Goal: Check status: Check status

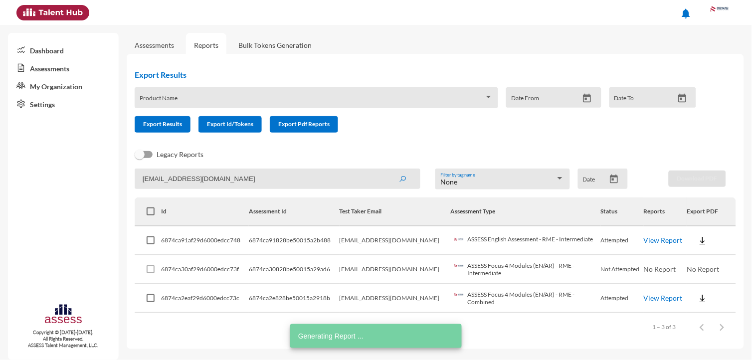
click at [248, 186] on input "islam.taha@rowad-rme.com" at bounding box center [278, 179] width 286 height 20
paste input "eng.abdokhalil@gmail"
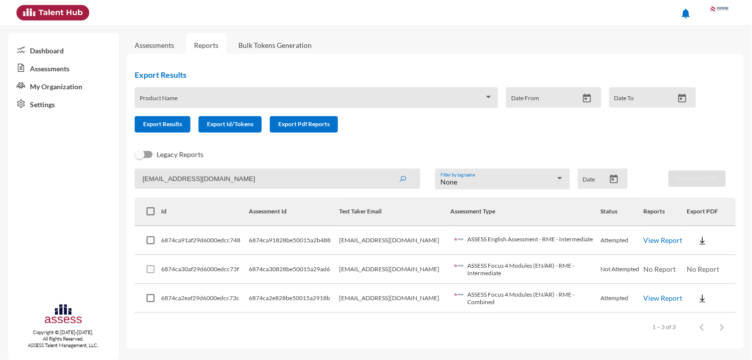
click at [387, 170] on button "submit" at bounding box center [403, 179] width 32 height 18
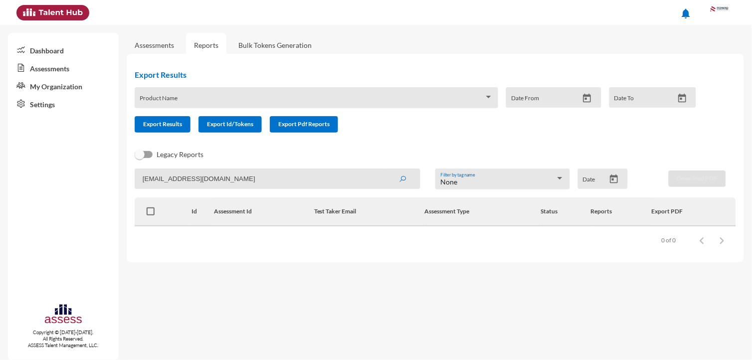
click at [296, 178] on input "eng.abdokhalil@gmail.com" at bounding box center [278, 179] width 286 height 20
paste input "ali.abdelhamid@rowad-rme"
type input "ali.abdelhamid@rowad-rme.com"
click at [387, 170] on button "submit" at bounding box center [403, 179] width 32 height 18
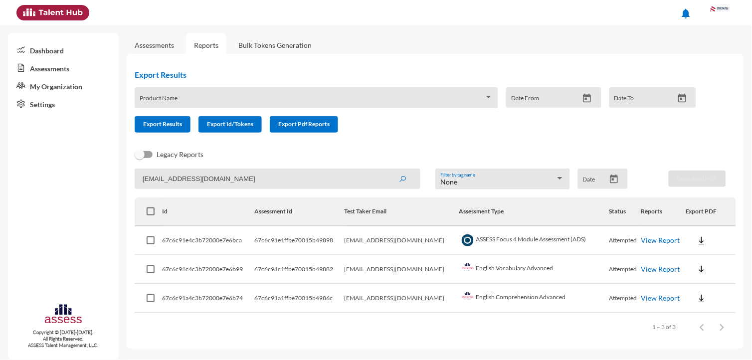
click at [658, 240] on link "View Report" at bounding box center [661, 240] width 39 height 8
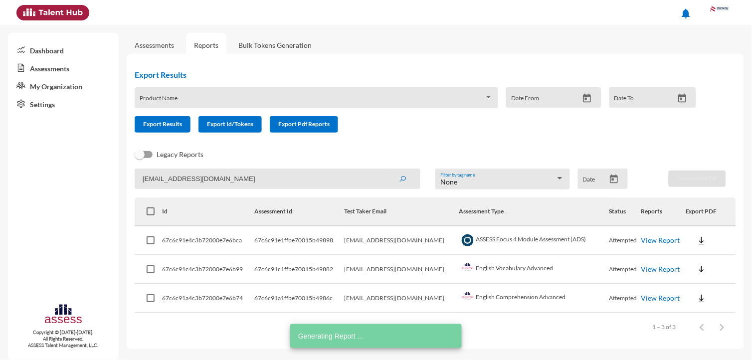
click at [660, 265] on link "View Report" at bounding box center [661, 269] width 39 height 8
click at [653, 295] on link "View Report" at bounding box center [661, 298] width 39 height 8
click at [255, 177] on input "ali.abdelhamid@rowad-rme.com" at bounding box center [278, 179] width 286 height 20
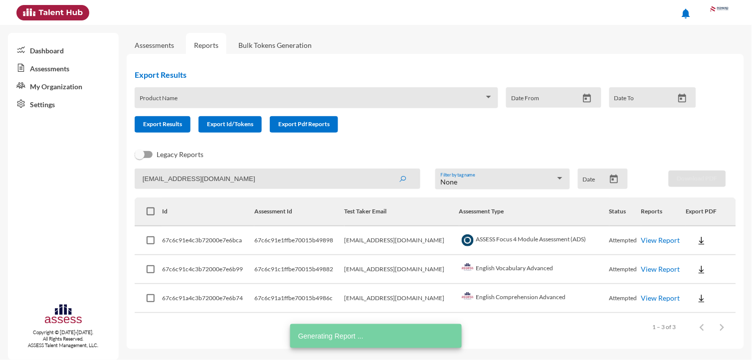
paste input "Amr.maamoun"
click at [387, 170] on button "submit" at bounding box center [403, 179] width 32 height 18
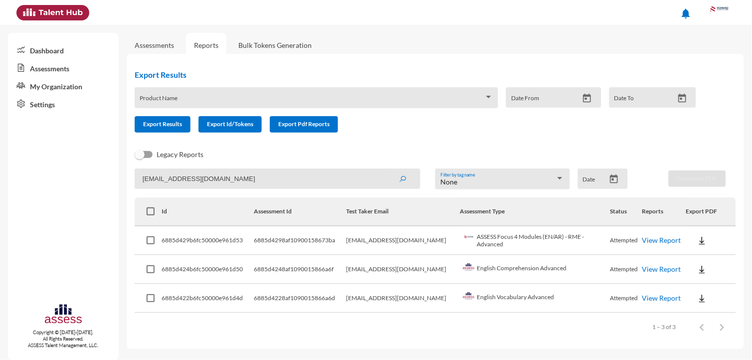
click at [659, 237] on link "View Report" at bounding box center [662, 240] width 39 height 8
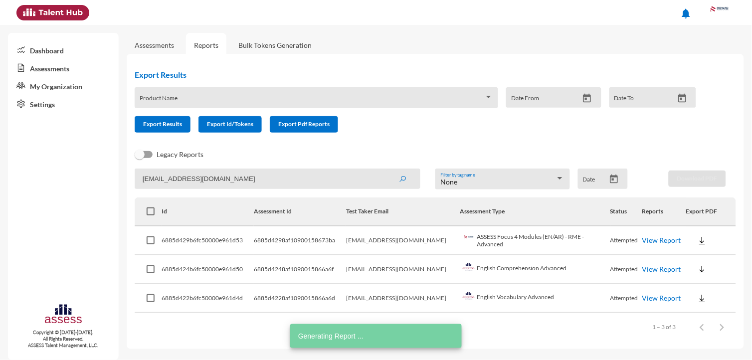
click at [659, 268] on link "View Report" at bounding box center [662, 269] width 39 height 8
click at [657, 297] on link "View Report" at bounding box center [662, 298] width 39 height 8
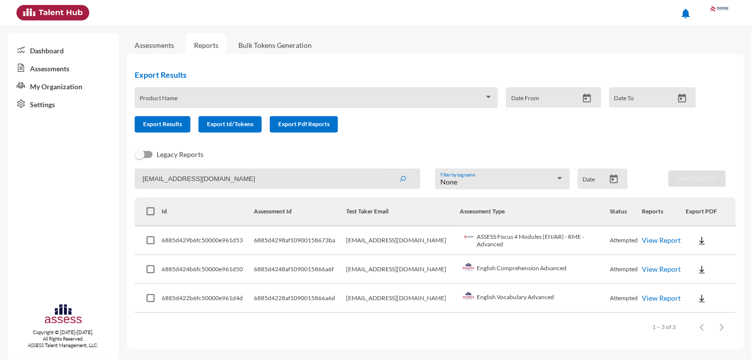
click at [265, 173] on input "Amr.maamoun@rowad-rme.com" at bounding box center [278, 179] width 286 height 20
paste input "aymanmahmoud886@yahoo"
click at [387, 170] on button "submit" at bounding box center [403, 179] width 32 height 18
click at [659, 237] on link "View Report" at bounding box center [661, 240] width 39 height 8
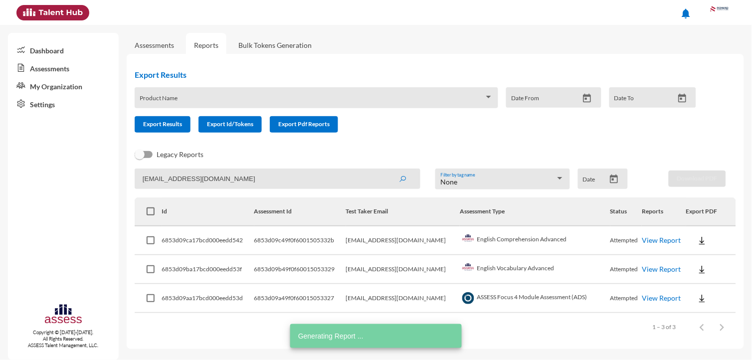
click at [647, 265] on link "View Report" at bounding box center [661, 269] width 39 height 8
click at [665, 298] on link "View Report" at bounding box center [661, 298] width 39 height 8
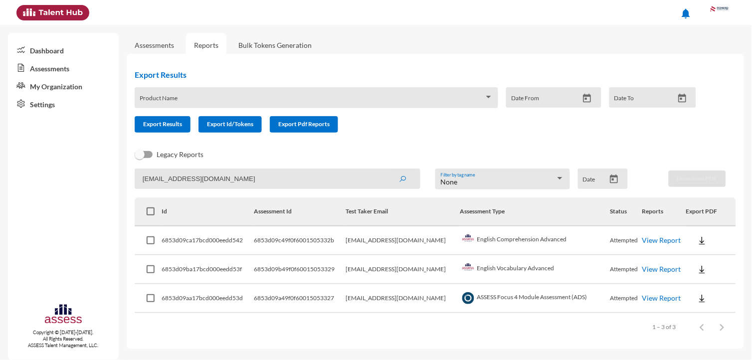
click at [251, 175] on input "aymanmahmoud886@yahoo.com" at bounding box center [278, 179] width 286 height 20
paste input "sayed.shatta@rowad-rme"
click at [387, 170] on button "submit" at bounding box center [403, 179] width 32 height 18
click at [664, 240] on link "View Report" at bounding box center [661, 240] width 39 height 8
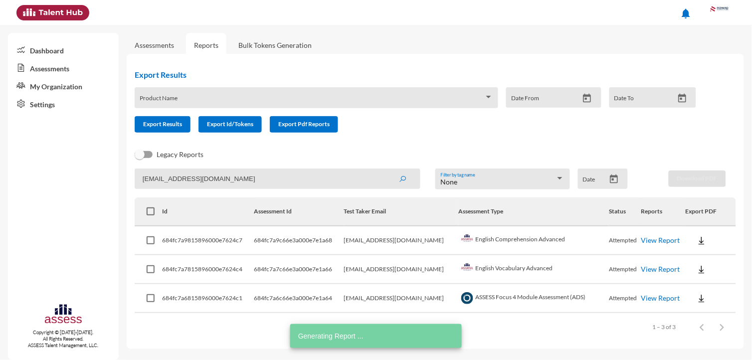
click at [659, 269] on link "View Report" at bounding box center [661, 269] width 39 height 8
drag, startPoint x: 658, startPoint y: 302, endPoint x: 655, endPoint y: 296, distance: 6.5
click at [658, 302] on td "View Report" at bounding box center [664, 298] width 44 height 29
click at [655, 295] on link "View Report" at bounding box center [661, 298] width 39 height 8
drag, startPoint x: 344, startPoint y: 172, endPoint x: 341, endPoint y: 176, distance: 5.4
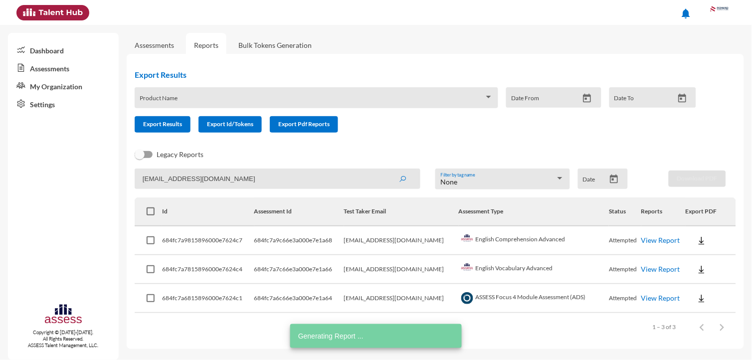
click at [344, 172] on input "sayed.shatta@rowad-rme.com" at bounding box center [278, 179] width 286 height 20
paste input "mohamed.elraey"
click at [387, 170] on button "submit" at bounding box center [403, 179] width 32 height 18
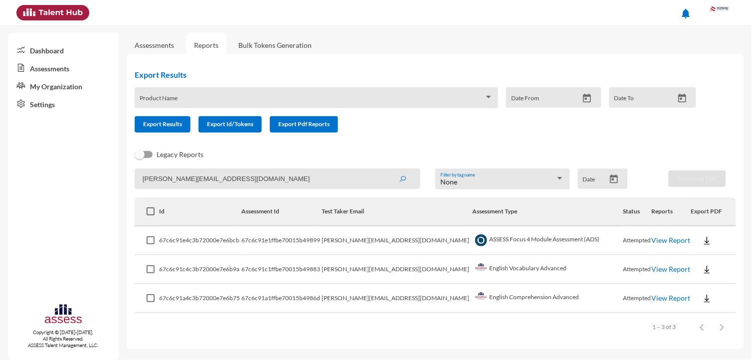
click at [665, 237] on link "View Report" at bounding box center [671, 240] width 39 height 8
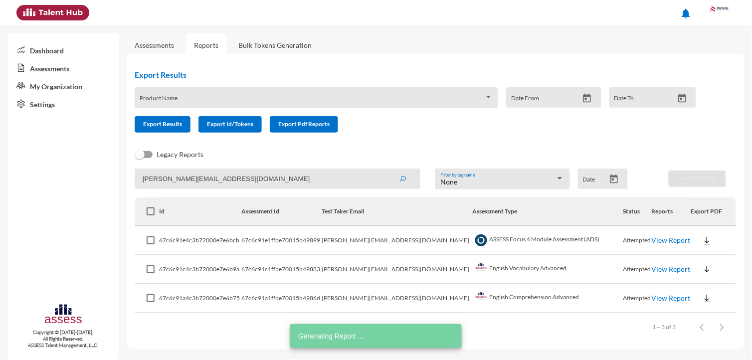
click at [652, 268] on link "View Report" at bounding box center [671, 269] width 39 height 8
click at [652, 296] on link "View Report" at bounding box center [671, 298] width 39 height 8
click at [318, 179] on input "mohamed.elraey@rowad-rme.com" at bounding box center [278, 179] width 286 height 20
paste input "shawarb"
click at [387, 170] on button "submit" at bounding box center [403, 179] width 32 height 18
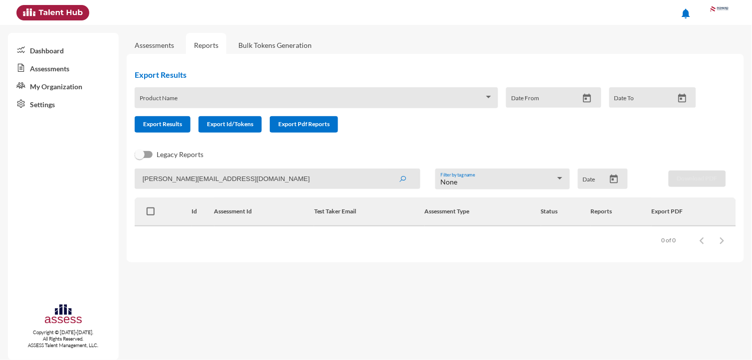
click at [177, 179] on input "mohamed.elshawarby@rowad-rme.com" at bounding box center [278, 179] width 286 height 20
click at [387, 170] on button "submit" at bounding box center [403, 179] width 32 height 18
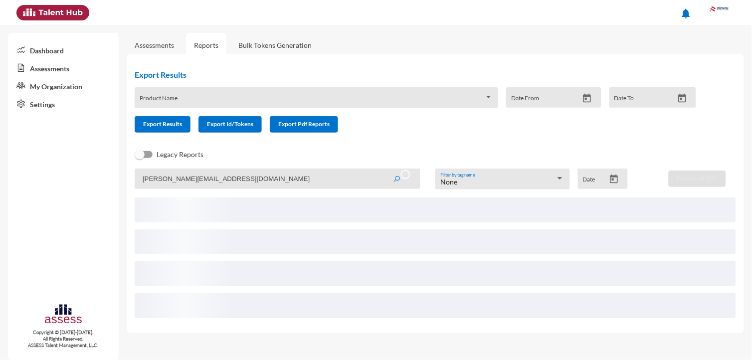
click at [300, 178] on input "mohamed.elshawarby@rowad-rme.com" at bounding box center [278, 179] width 286 height 20
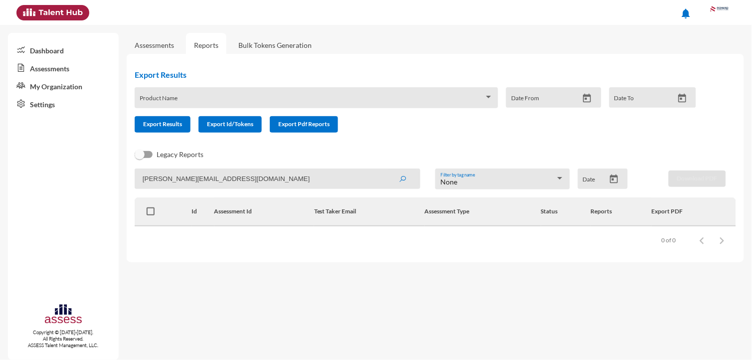
click at [276, 177] on input "mohamed.elshawarby@rowad-rme.com" at bounding box center [278, 179] width 286 height 20
paste input "maher"
click at [387, 170] on button "submit" at bounding box center [403, 179] width 32 height 18
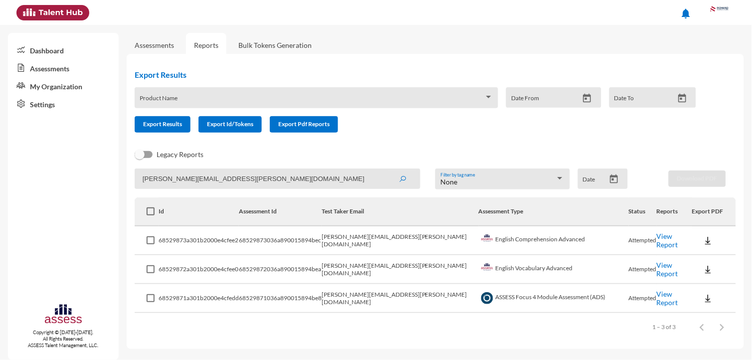
click at [657, 241] on link "View Report" at bounding box center [667, 240] width 21 height 17
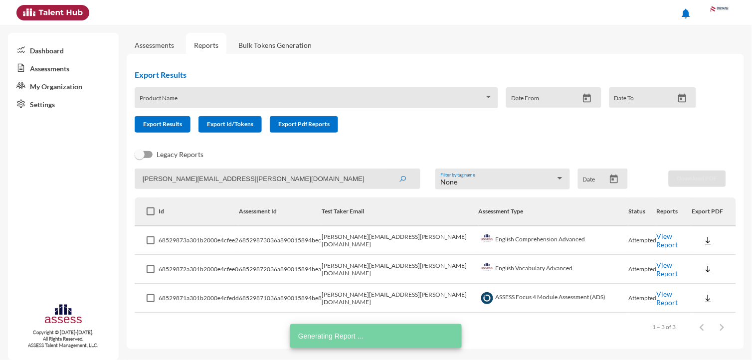
click at [659, 265] on link "View Report" at bounding box center [667, 269] width 21 height 17
click at [657, 297] on link "View Report" at bounding box center [667, 298] width 21 height 17
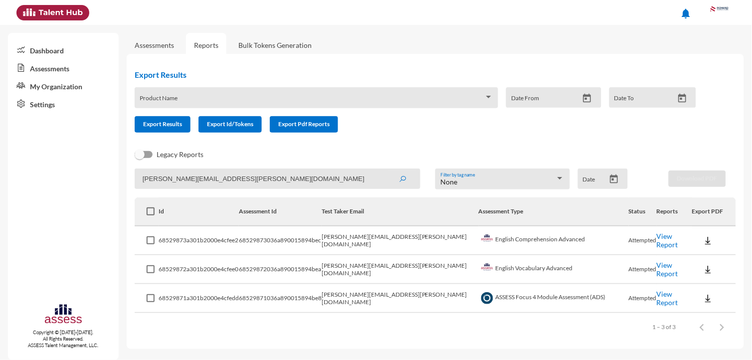
click at [261, 176] on input "mohamed.maher@rowad-rme.com" at bounding box center [278, 179] width 286 height 20
paste input "moheb.zaki"
click at [387, 170] on button "submit" at bounding box center [403, 179] width 32 height 18
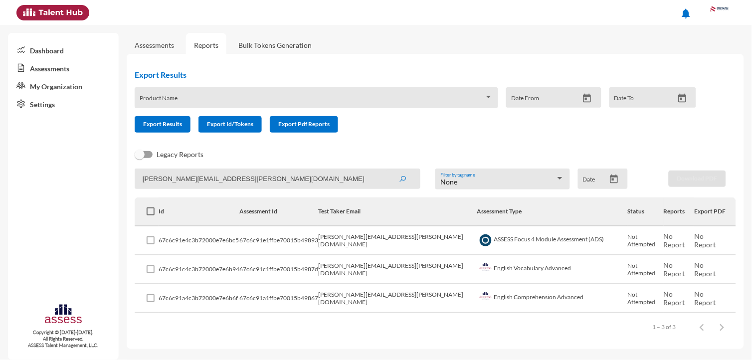
drag, startPoint x: 267, startPoint y: 173, endPoint x: -2, endPoint y: 172, distance: 269.5
click at [0, 25] on html "notifications Dashboard Assessments My Organization Settings Copyright © 2015-2…" at bounding box center [376, 12] width 752 height 25
paste input "waleed.maken@rowad-rme.net"
click at [387, 170] on button "submit" at bounding box center [403, 179] width 32 height 18
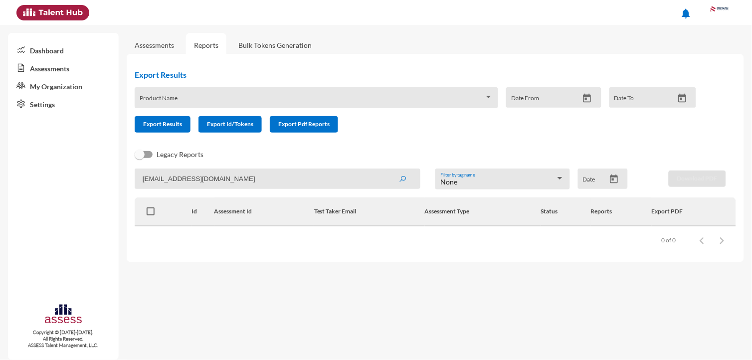
click at [248, 178] on input "waleed.maken@rowad-rme.net" at bounding box center [278, 179] width 286 height 20
click at [387, 170] on button "submit" at bounding box center [403, 179] width 32 height 18
type input "ehab"
click at [387, 170] on button "submit" at bounding box center [403, 179] width 32 height 18
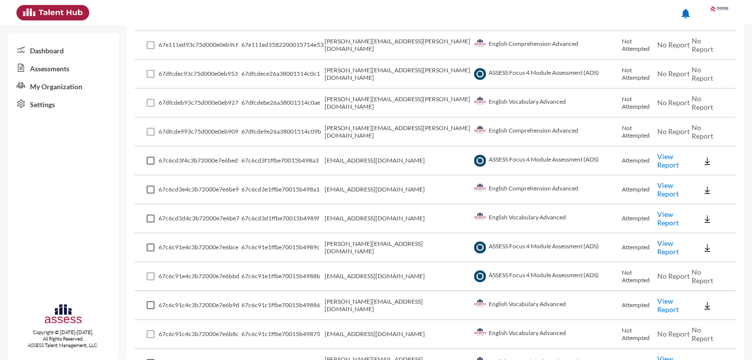
scroll to position [554, 0]
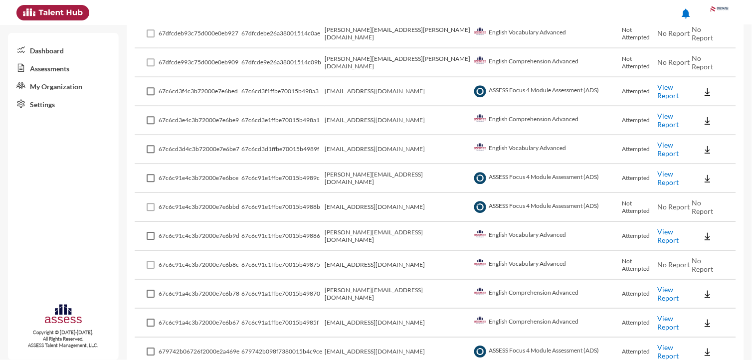
click at [667, 164] on td "View Report" at bounding box center [675, 178] width 34 height 29
click at [668, 170] on link "View Report" at bounding box center [668, 178] width 21 height 17
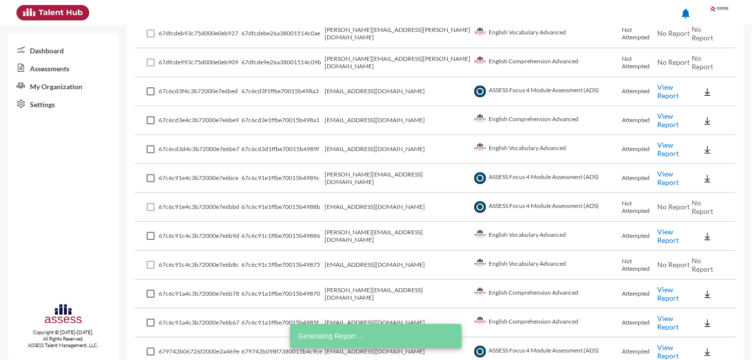
click at [658, 285] on link "View Report" at bounding box center [668, 293] width 21 height 17
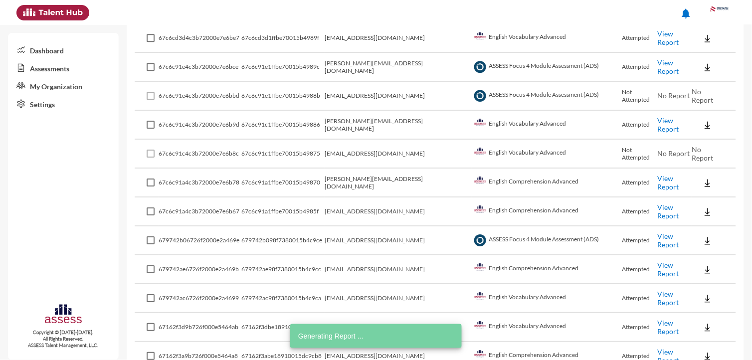
scroll to position [665, 0]
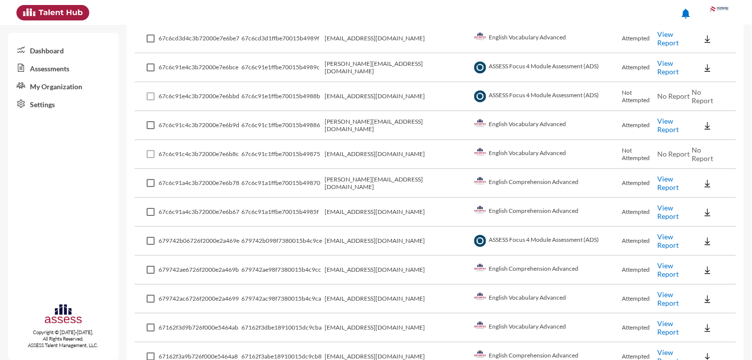
click at [672, 117] on link "View Report" at bounding box center [668, 125] width 21 height 17
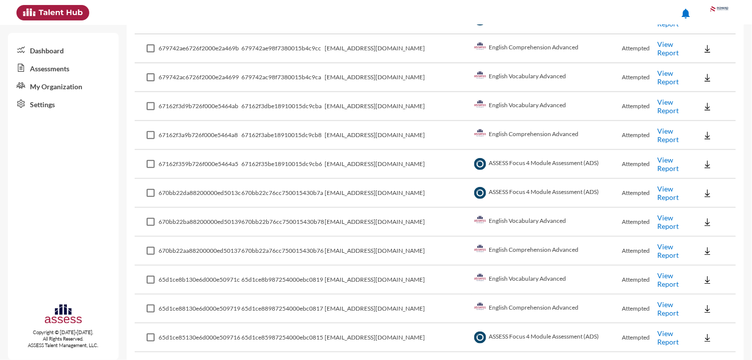
scroll to position [906, 0]
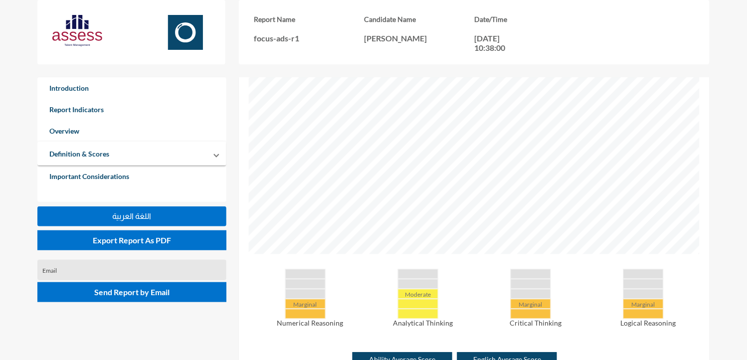
scroll to position [332, 0]
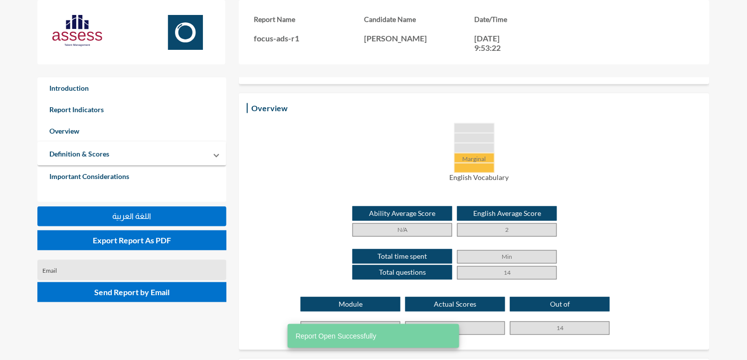
scroll to position [222, 0]
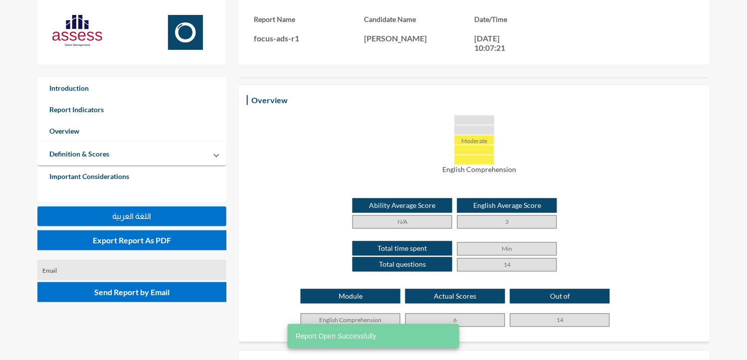
scroll to position [222, 0]
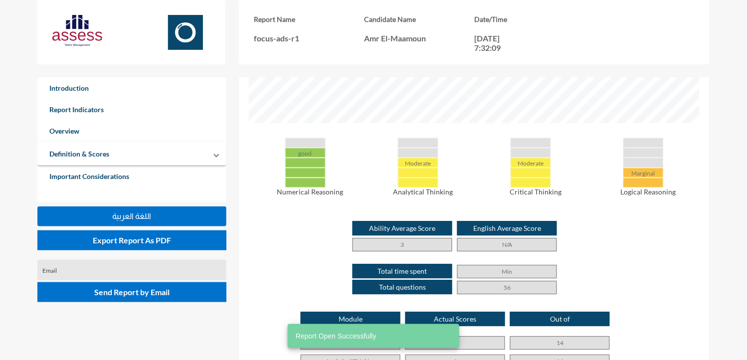
scroll to position [443, 0]
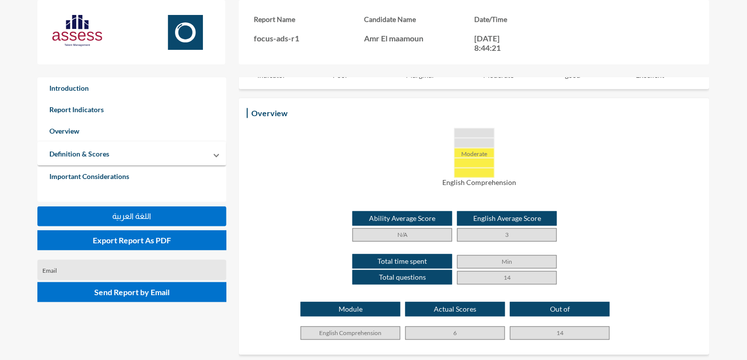
scroll to position [222, 0]
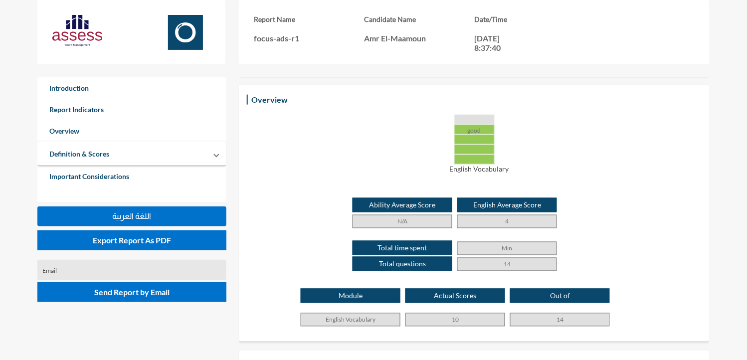
scroll to position [222, 0]
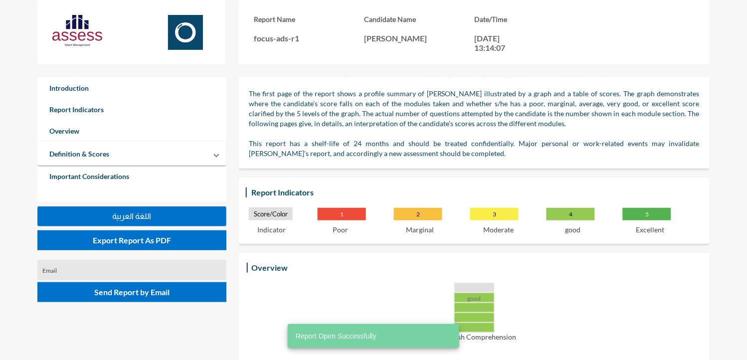
scroll to position [166, 0]
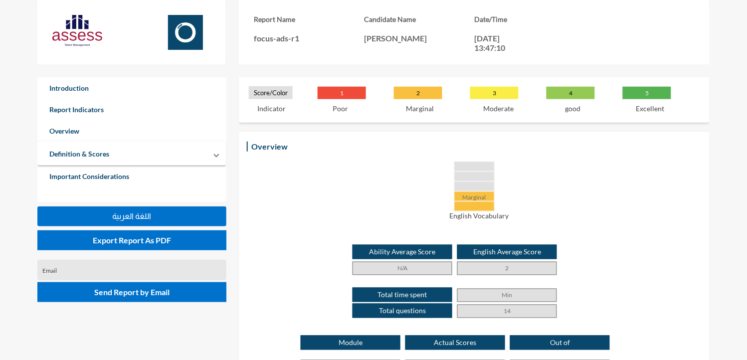
scroll to position [222, 0]
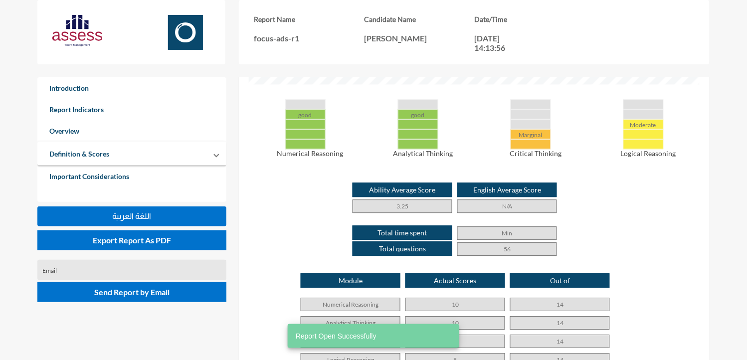
scroll to position [499, 0]
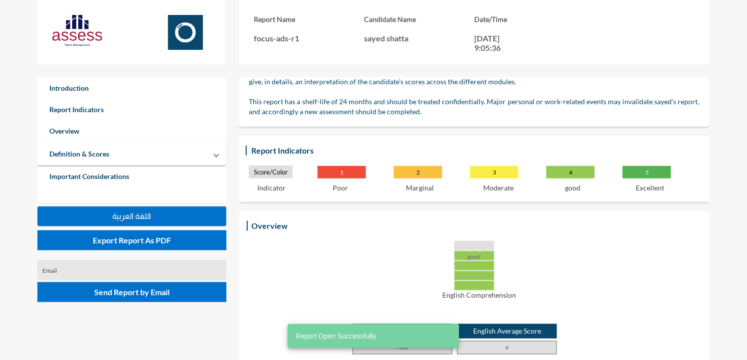
scroll to position [277, 0]
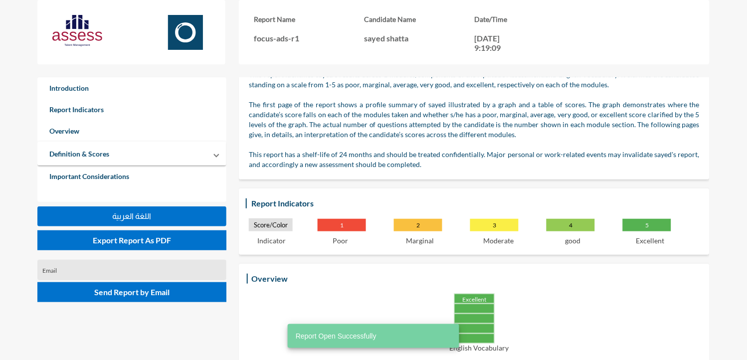
scroll to position [111, 0]
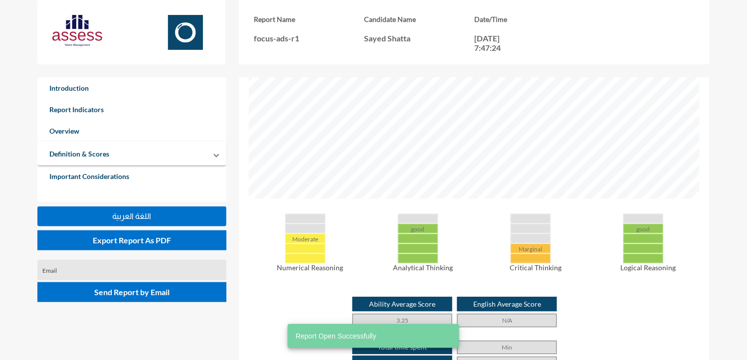
scroll to position [388, 0]
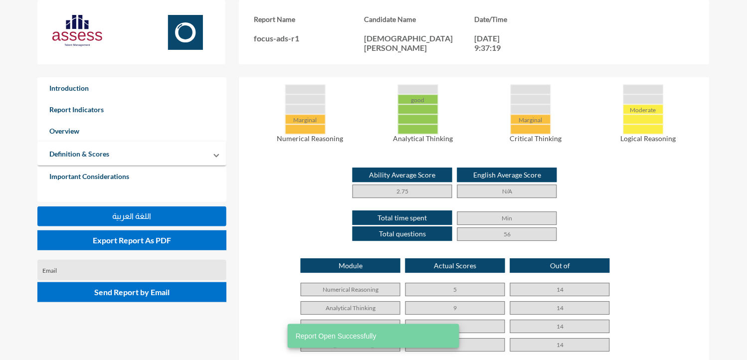
scroll to position [499, 0]
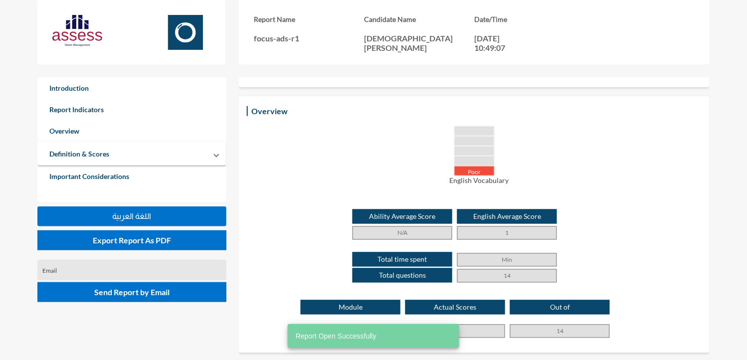
scroll to position [222, 0]
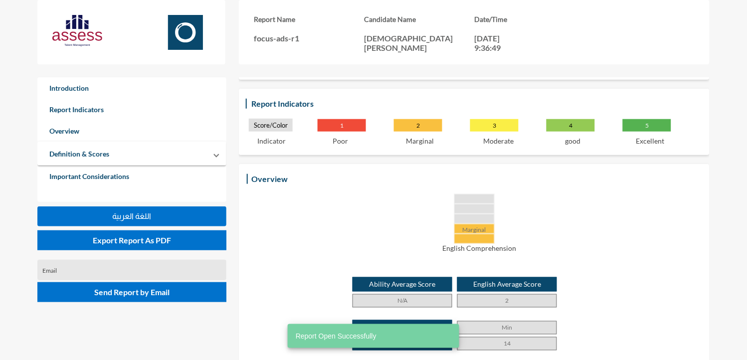
scroll to position [166, 0]
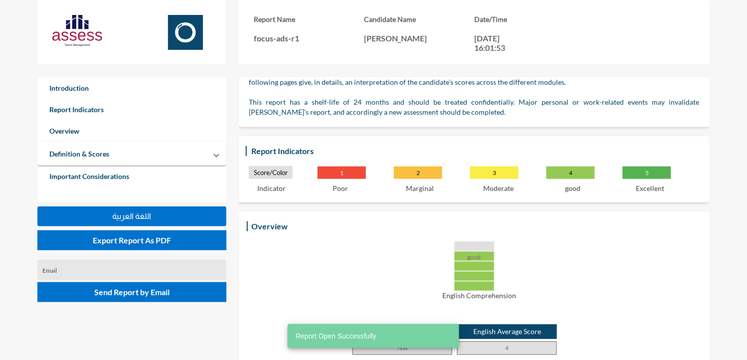
scroll to position [111, 0]
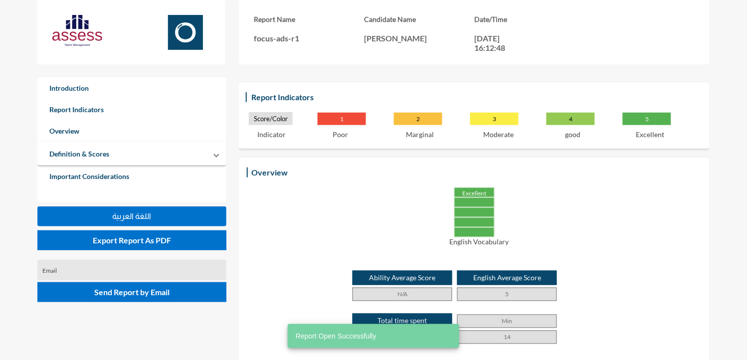
scroll to position [166, 0]
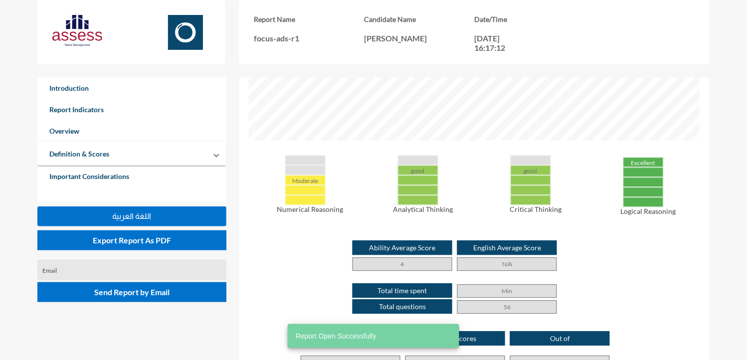
scroll to position [443, 0]
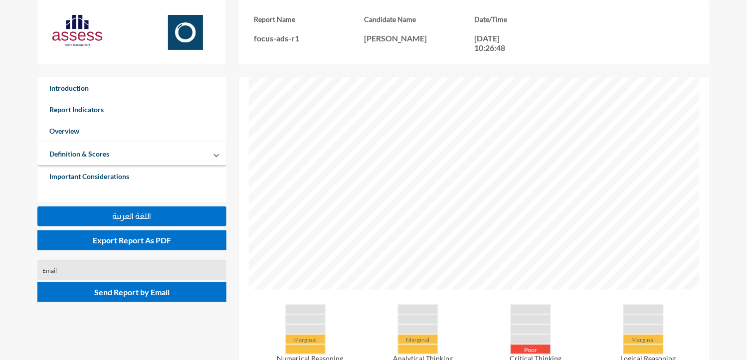
scroll to position [499, 0]
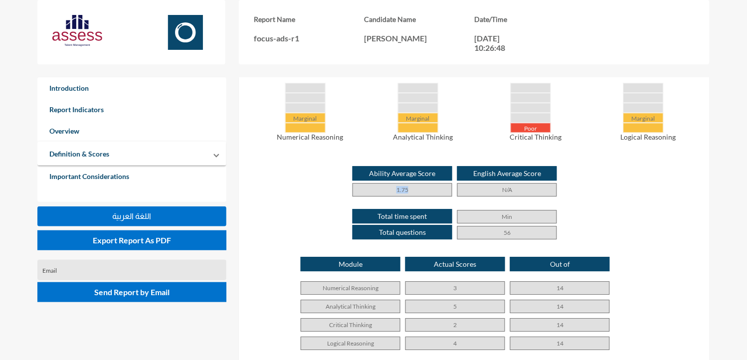
drag, startPoint x: 378, startPoint y: 190, endPoint x: 419, endPoint y: 187, distance: 41.6
click at [419, 187] on p "1.75" at bounding box center [403, 189] width 100 height 13
drag, startPoint x: 419, startPoint y: 187, endPoint x: 420, endPoint y: 198, distance: 11.0
click at [420, 199] on div "Total time spent Total questions Min 56" at bounding box center [474, 220] width 451 height 43
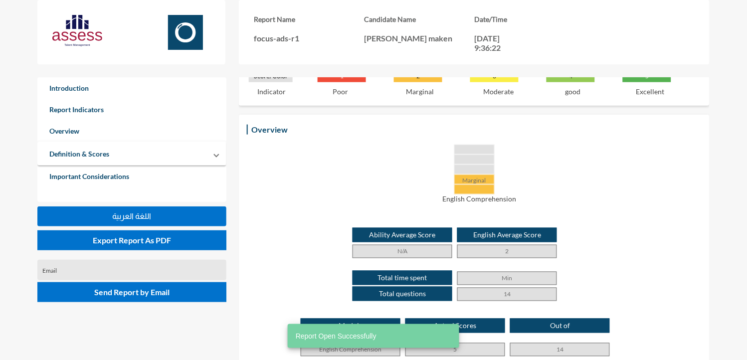
scroll to position [222, 0]
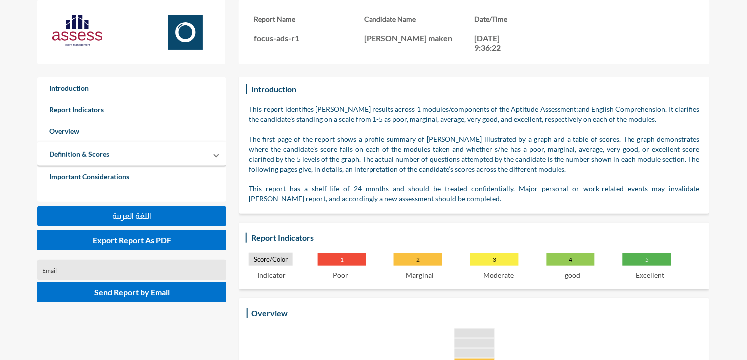
scroll to position [166, 0]
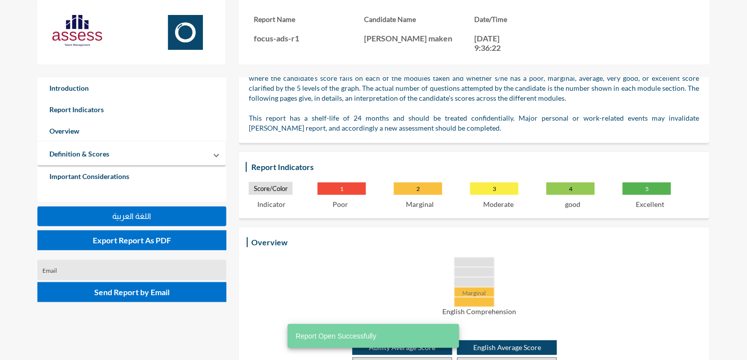
scroll to position [222, 0]
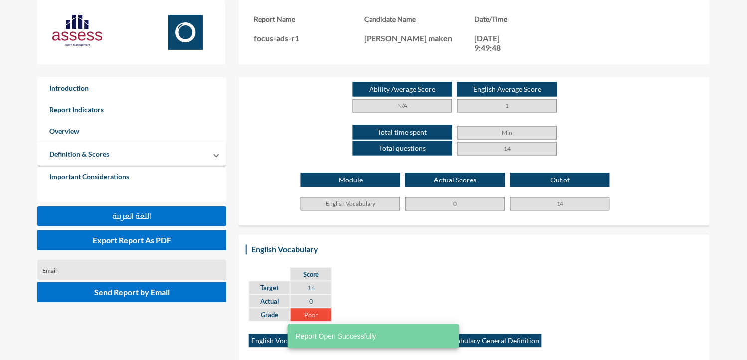
scroll to position [222, 0]
